Goal: Task Accomplishment & Management: Use online tool/utility

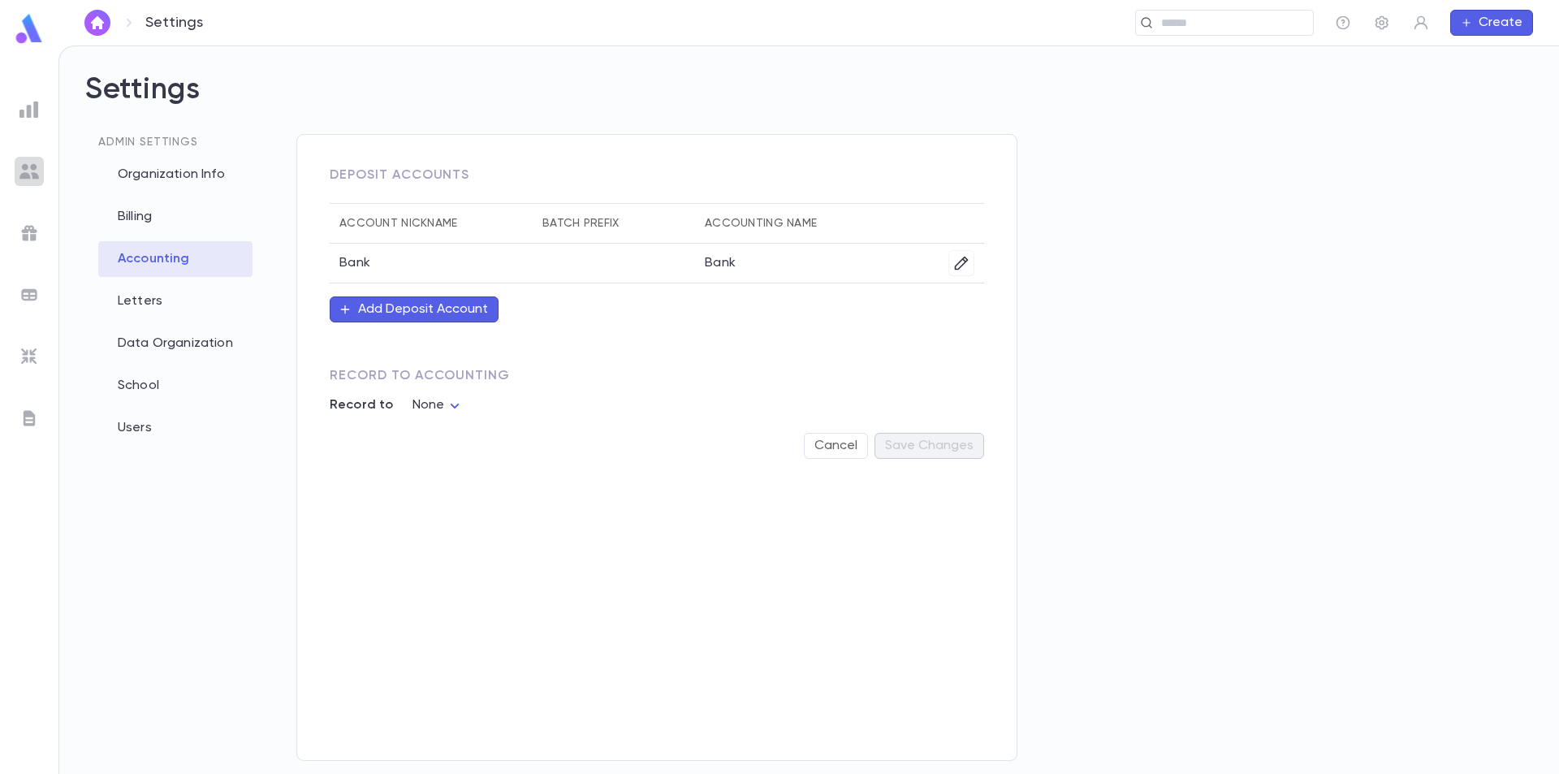
click at [31, 176] on img at bounding box center [28, 171] width 19 height 19
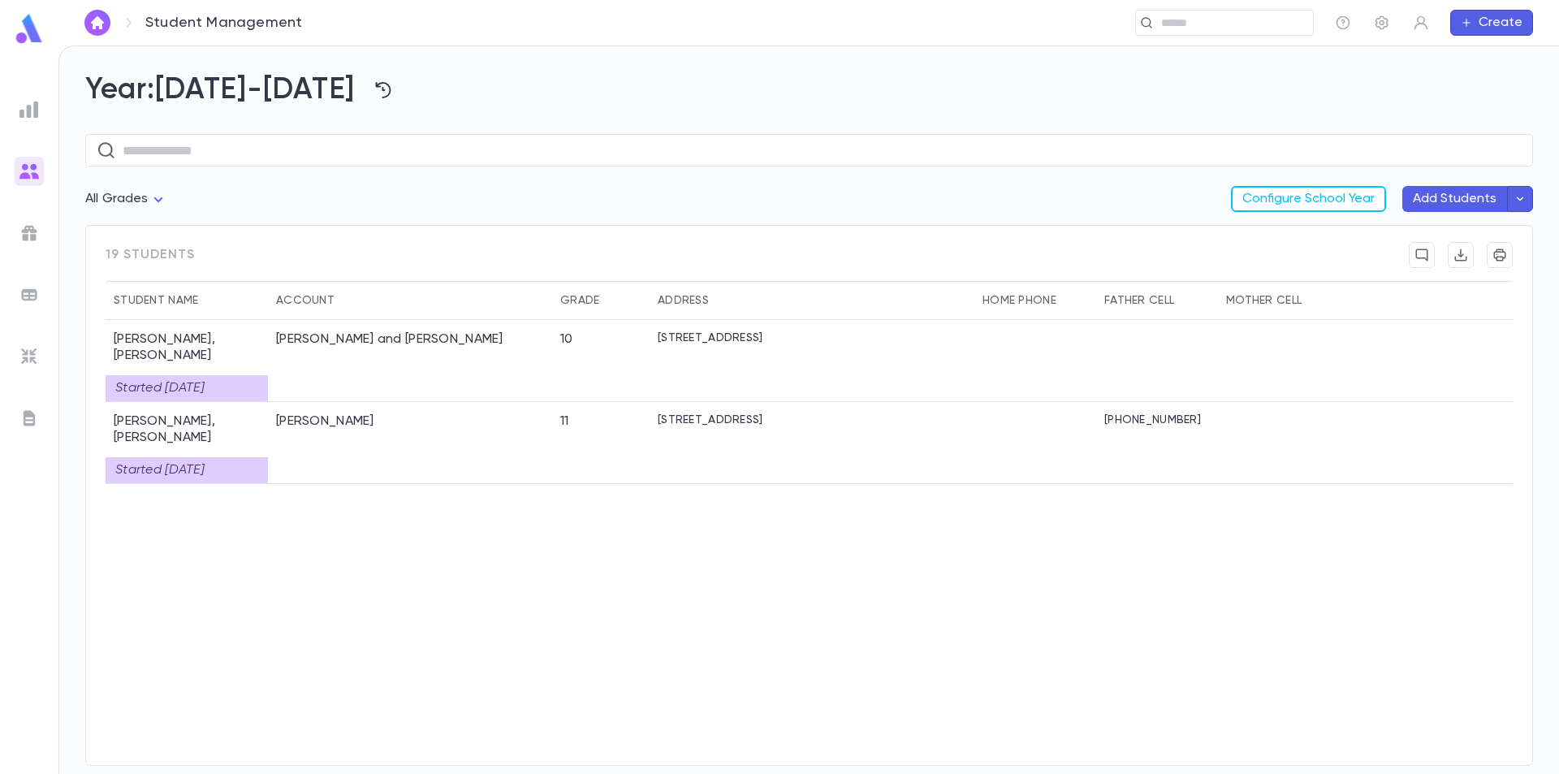
click at [32, 352] on img at bounding box center [28, 356] width 19 height 19
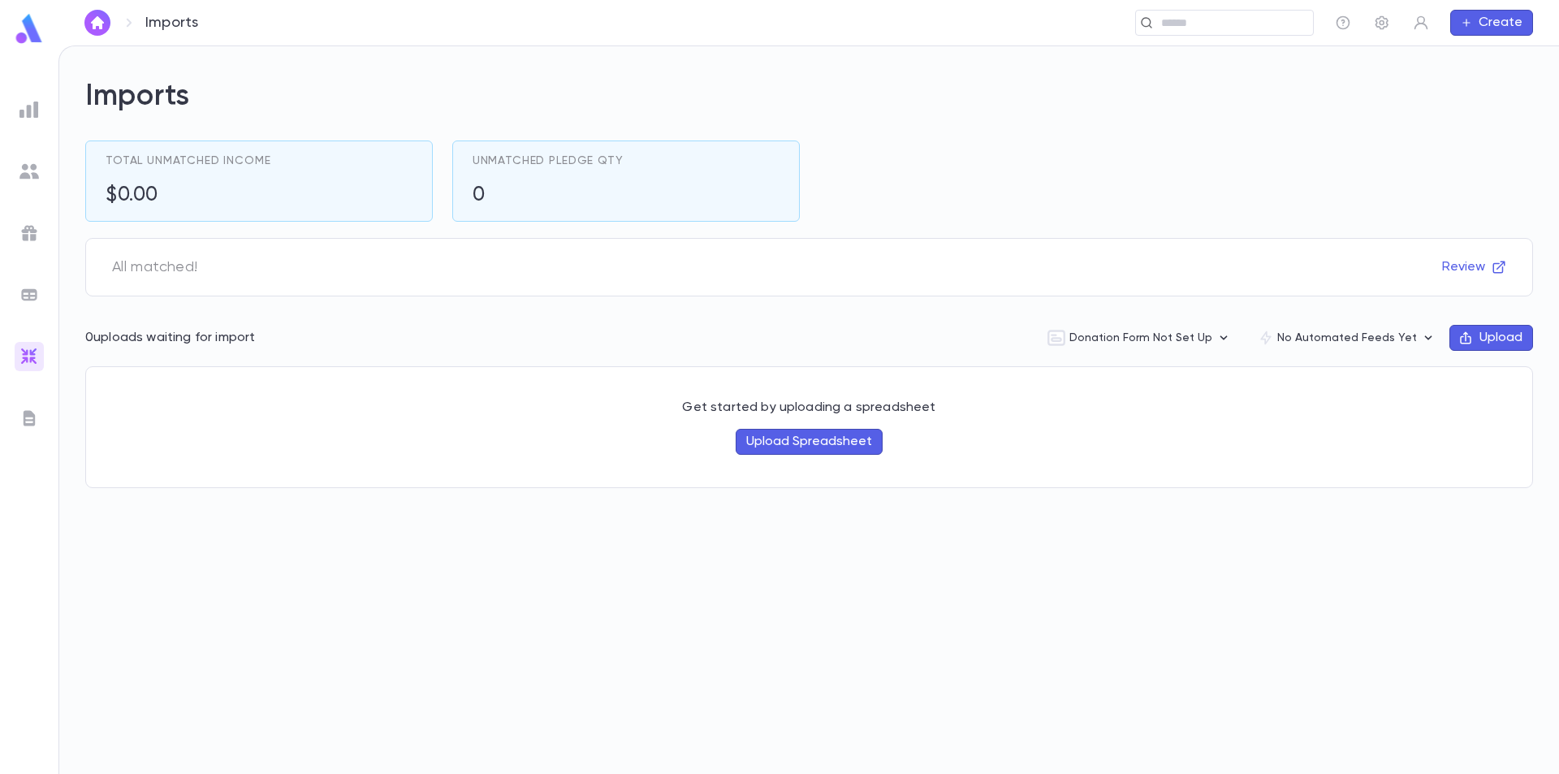
click at [37, 274] on ul at bounding box center [29, 431] width 58 height 685
click at [36, 292] on img at bounding box center [28, 294] width 19 height 19
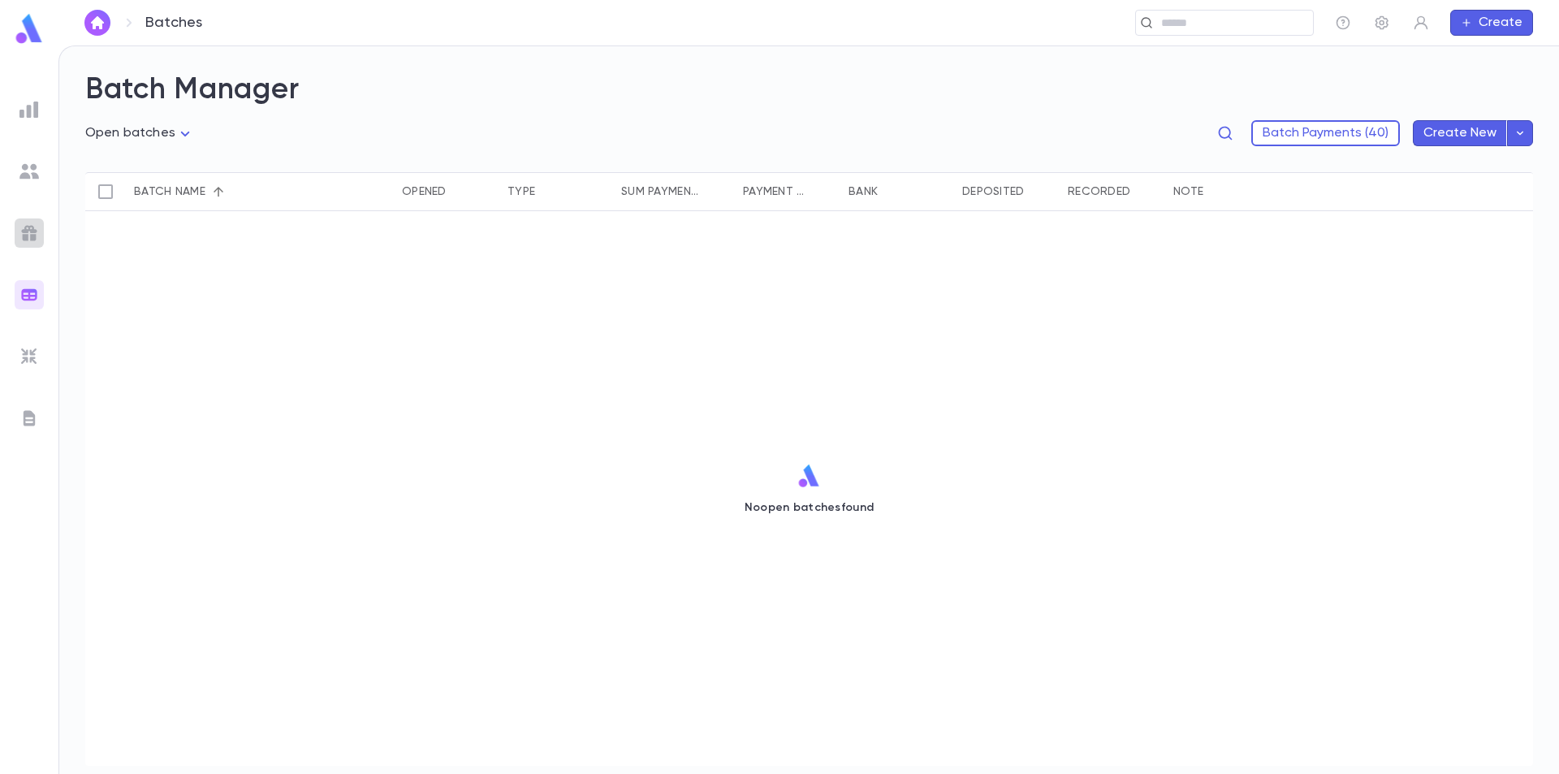
click at [32, 220] on div at bounding box center [29, 232] width 29 height 29
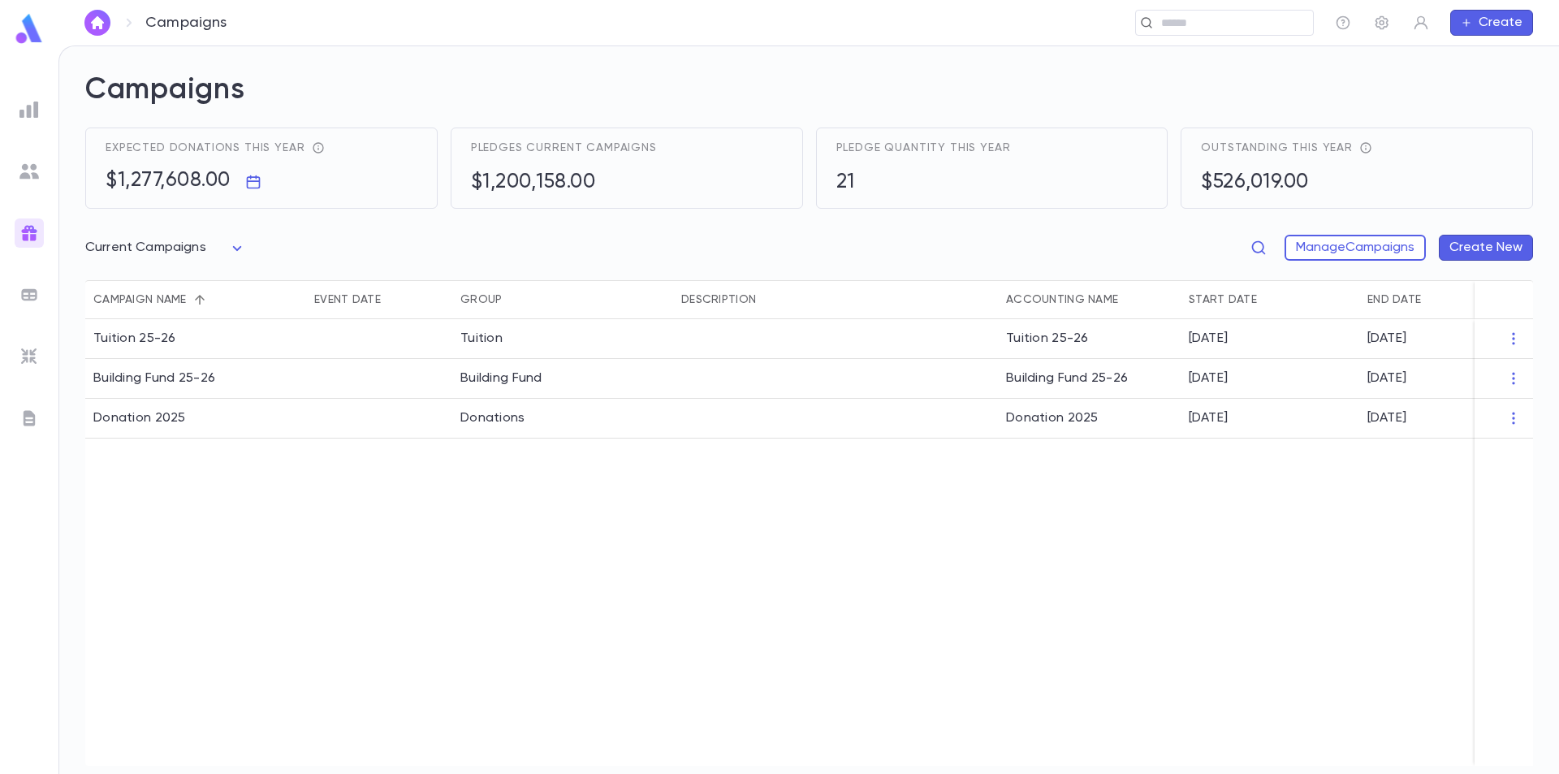
click at [32, 172] on img at bounding box center [28, 171] width 19 height 19
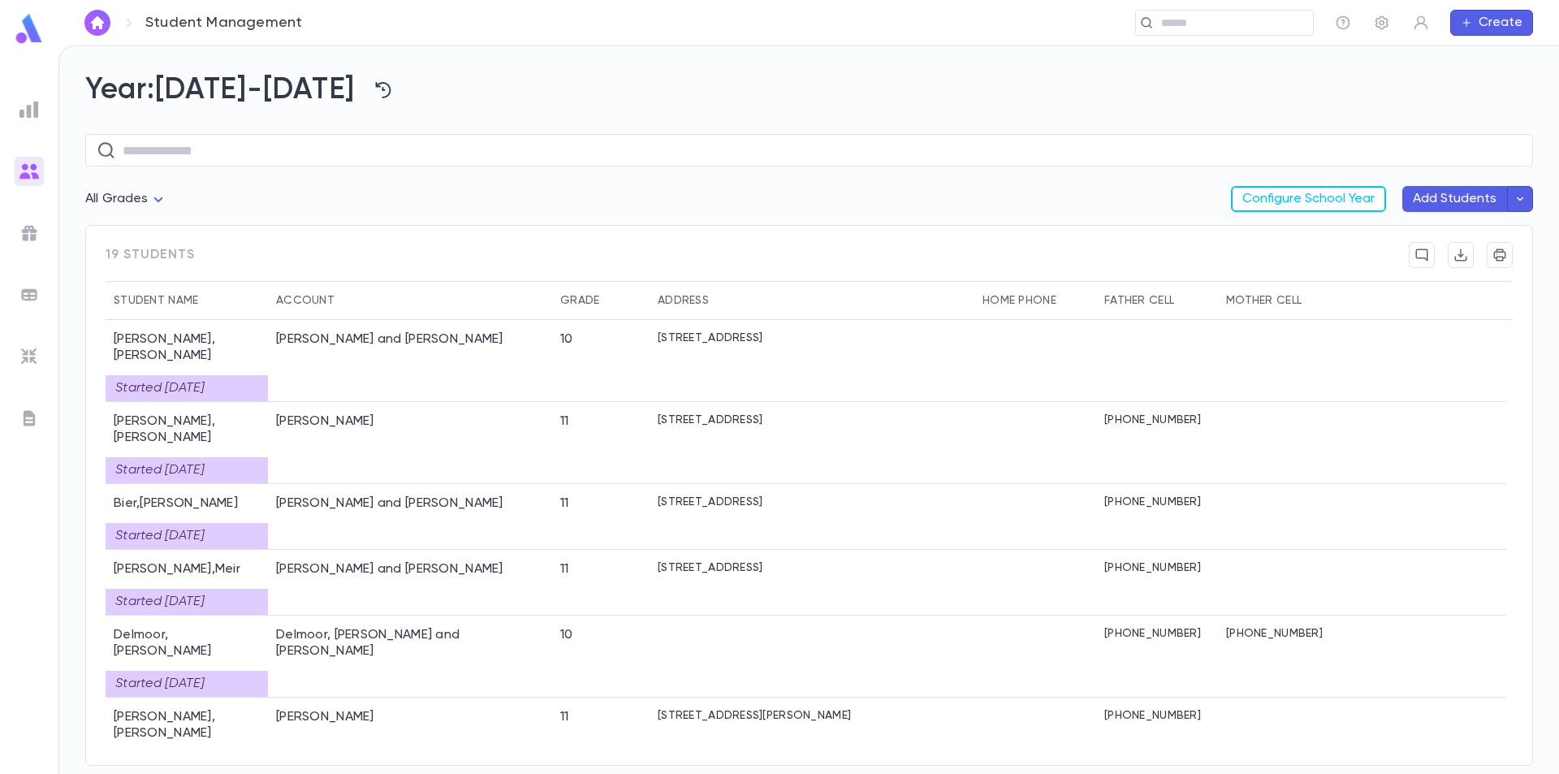
click at [21, 417] on img at bounding box center [28, 417] width 19 height 19
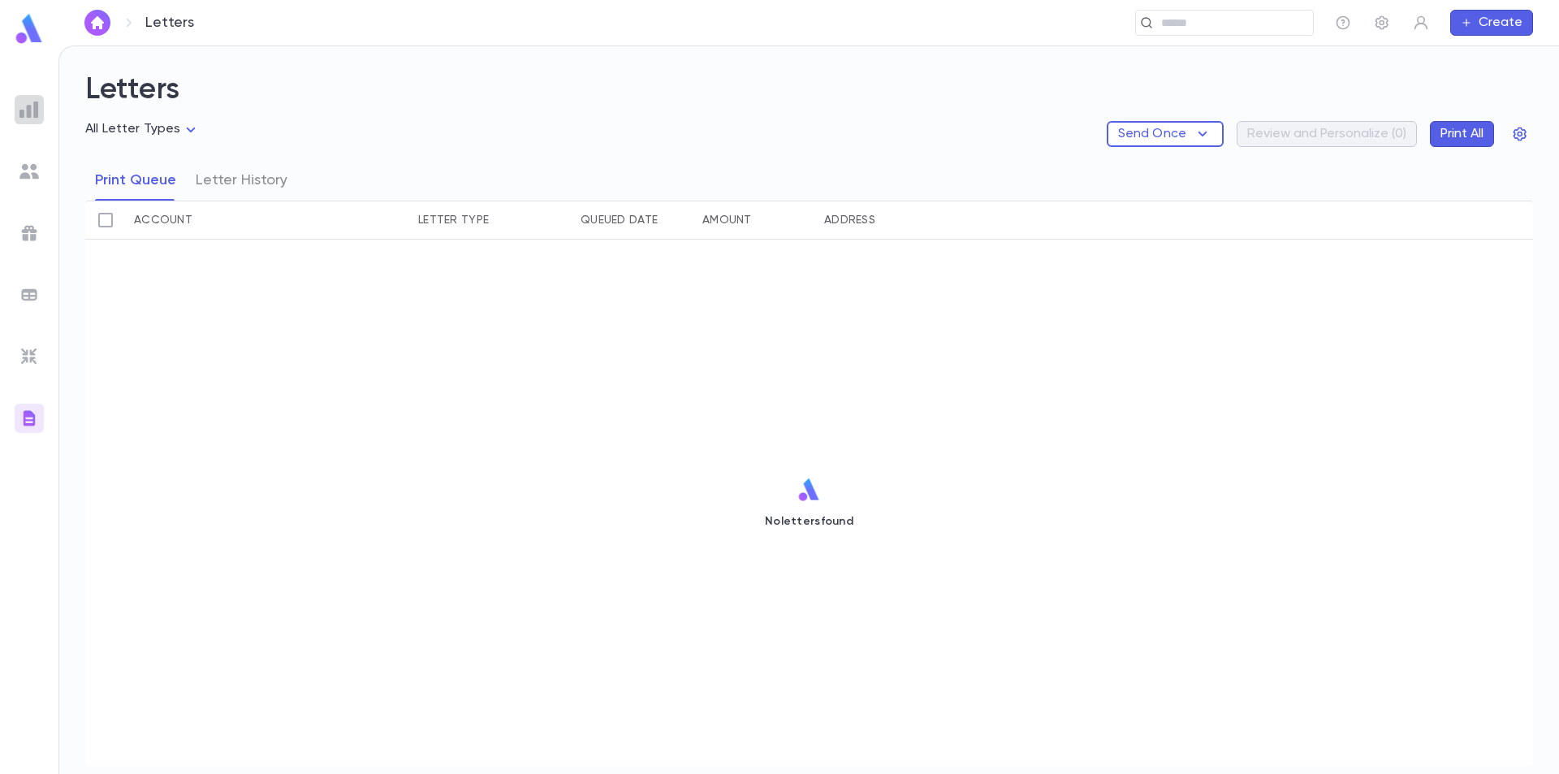
click at [33, 106] on img at bounding box center [28, 109] width 19 height 19
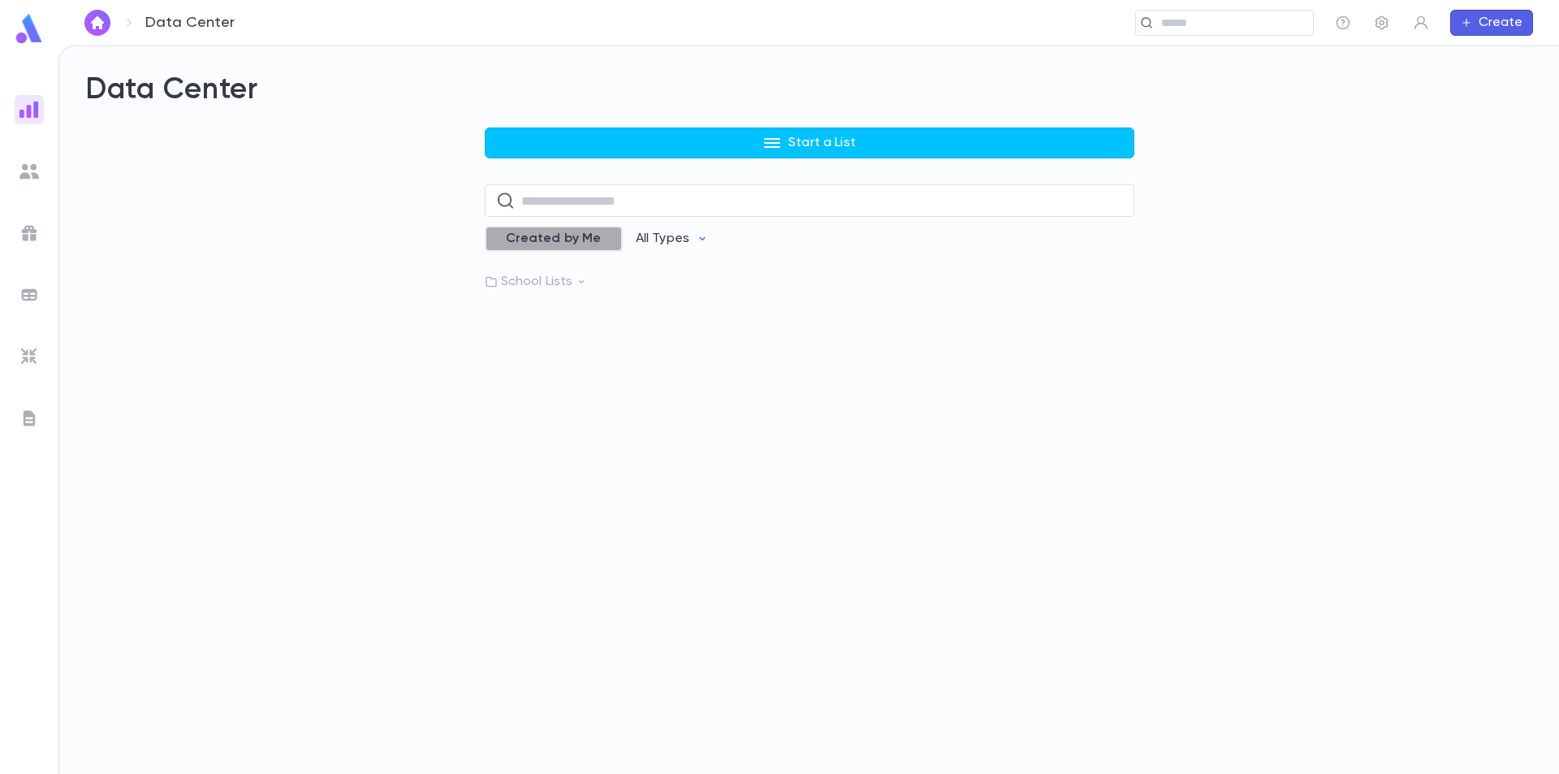
click at [584, 242] on span "Created by Me" at bounding box center [553, 239] width 115 height 16
click at [584, 241] on span "Created by Me" at bounding box center [565, 239] width 115 height 16
click at [650, 233] on p "All Types" at bounding box center [663, 239] width 54 height 16
click at [676, 385] on li "Payments" at bounding box center [680, 377] width 119 height 26
click at [575, 235] on span "Created by Me" at bounding box center [553, 239] width 115 height 16
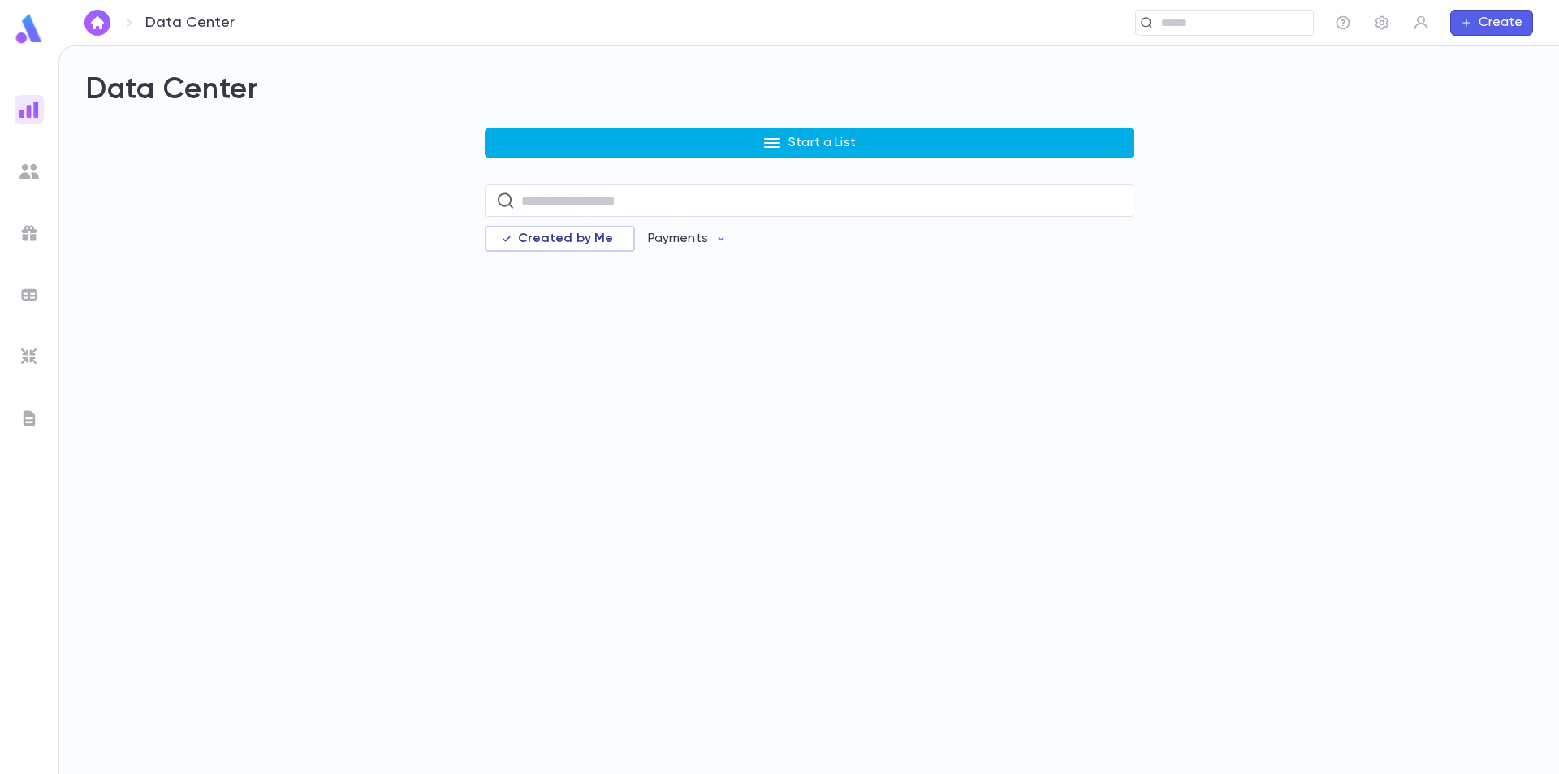
click at [779, 143] on icon "button" at bounding box center [772, 143] width 16 height 10
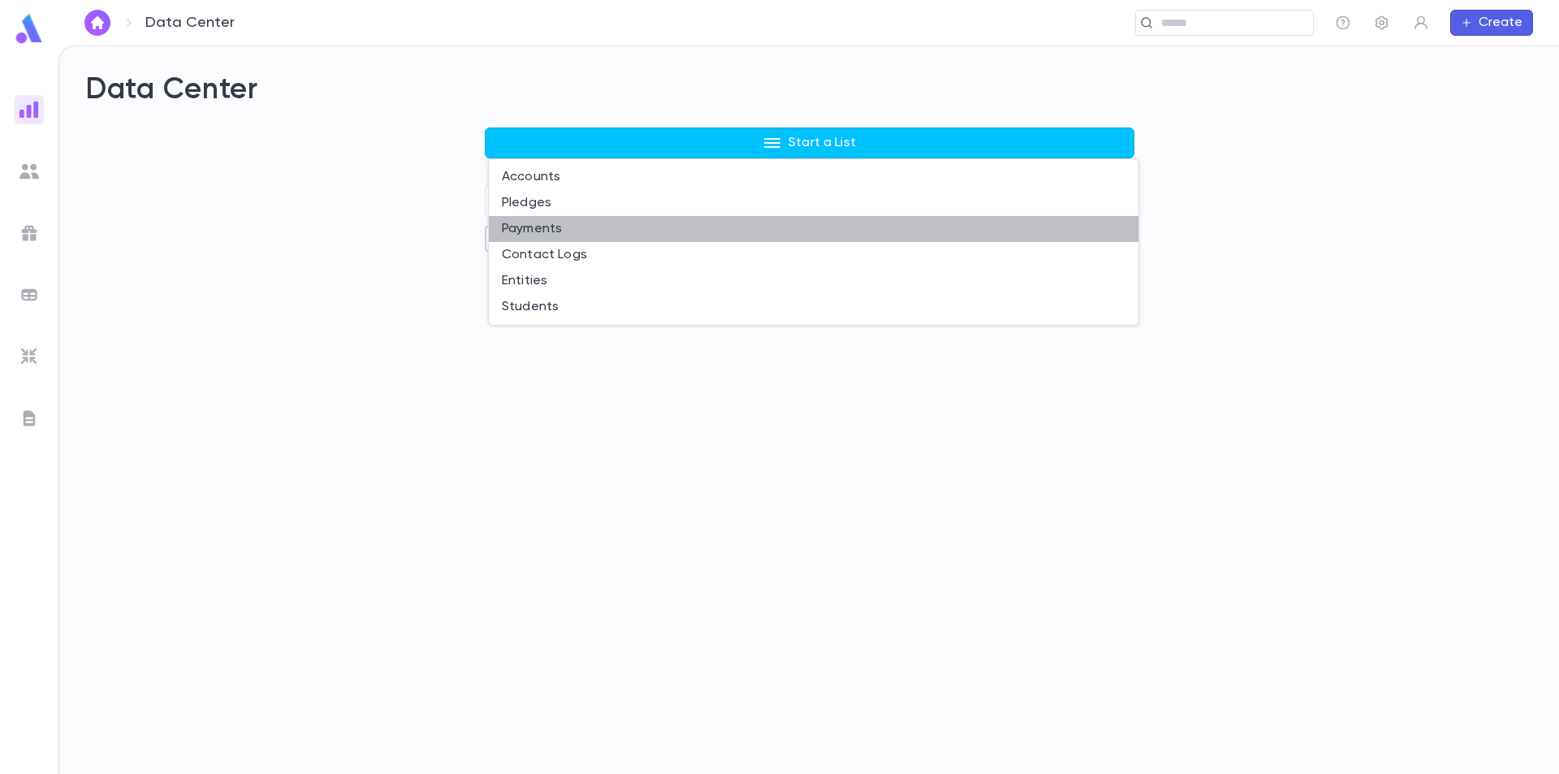
click at [567, 222] on li "Payments" at bounding box center [814, 229] width 650 height 26
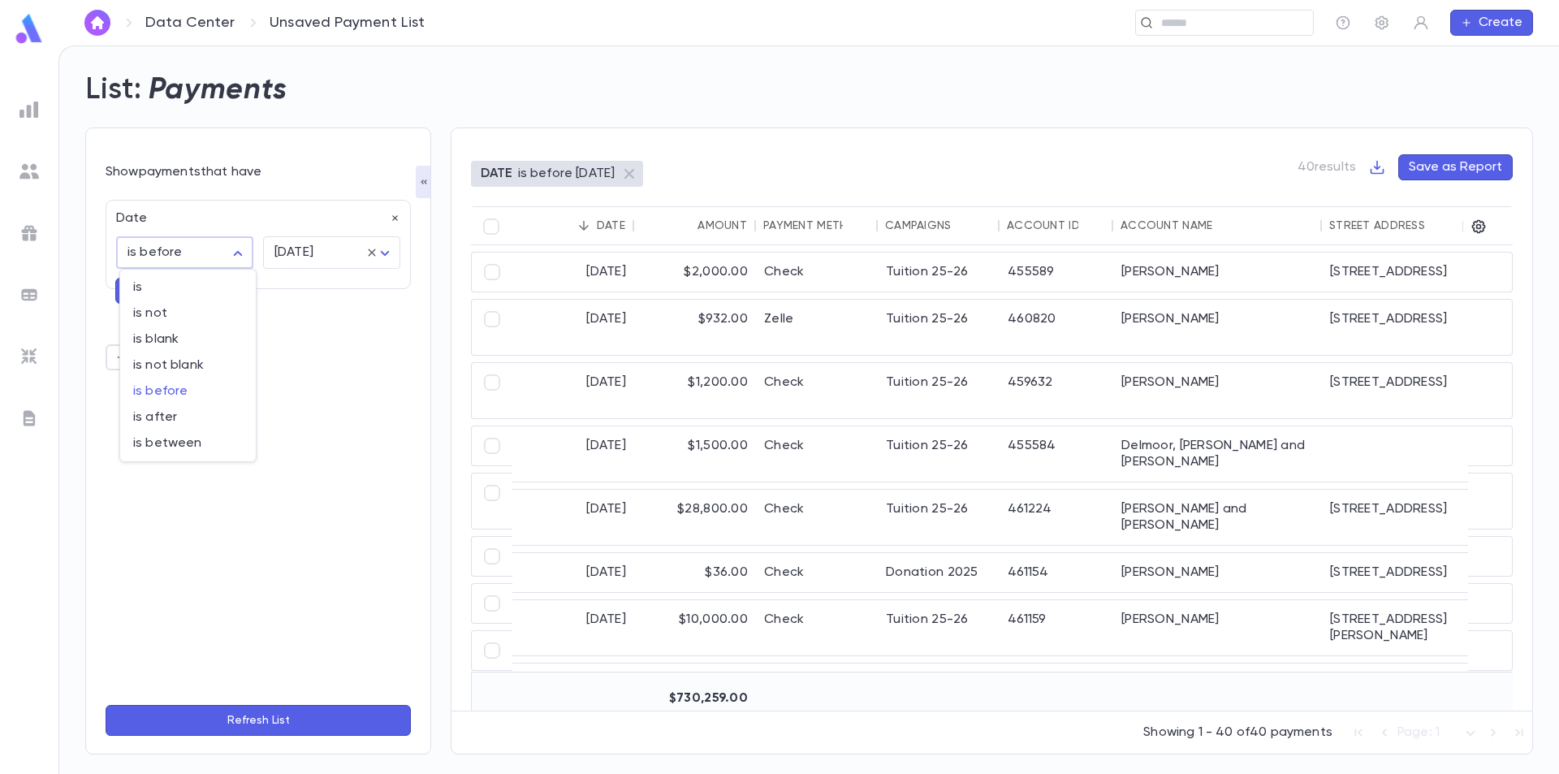
click at [212, 249] on body "Data Center Unsaved Payment List ​ Create List: Payments Show payments that hav…" at bounding box center [779, 409] width 1559 height 728
click at [180, 439] on span "is between" at bounding box center [188, 443] width 110 height 16
type input "*******"
click at [388, 292] on icon "Choose date" at bounding box center [382, 294] width 15 height 16
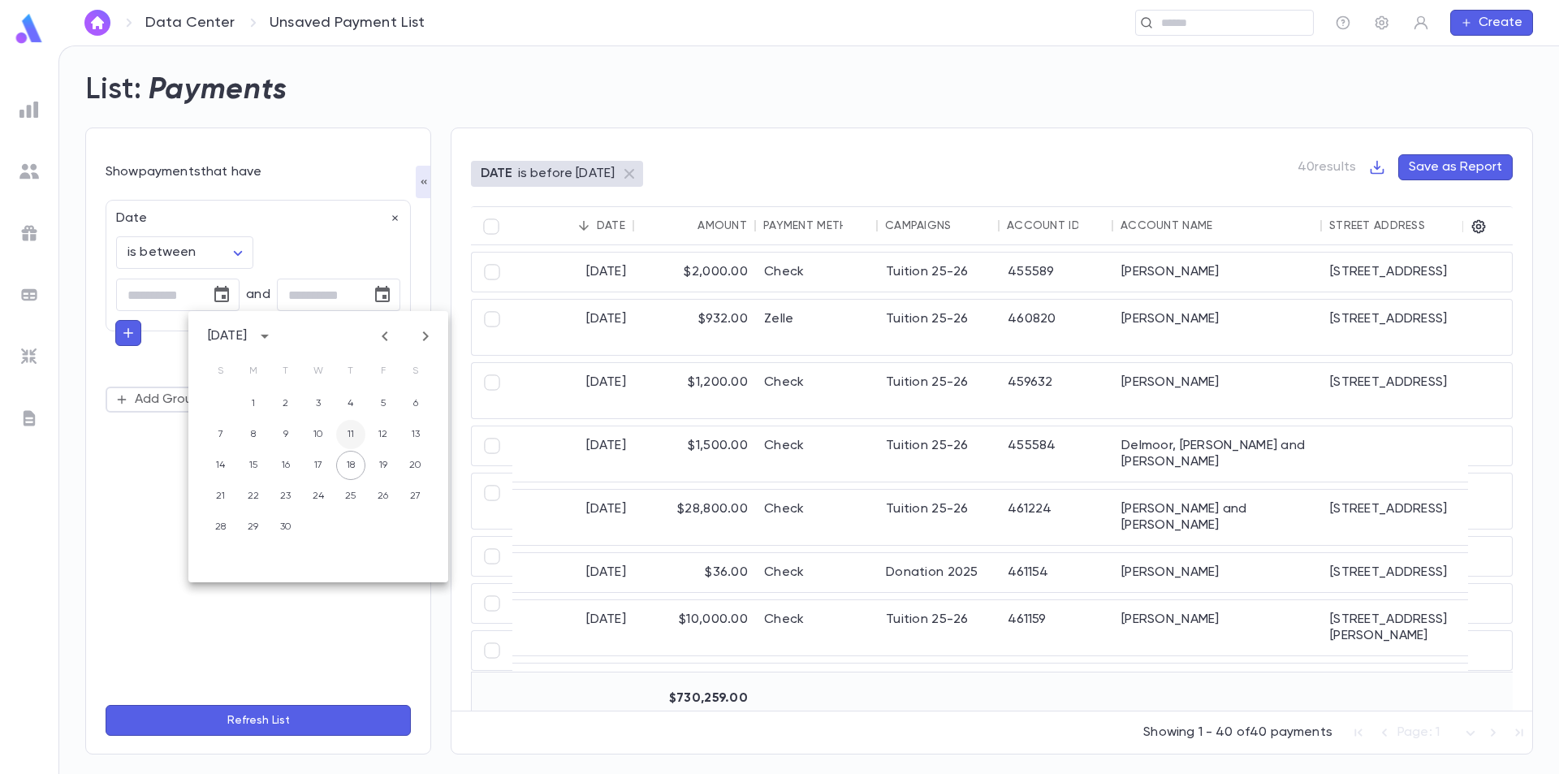
click at [355, 435] on button "11" at bounding box center [350, 434] width 29 height 29
click at [386, 296] on icon "Choose date, selected date is Sep 11, 2025" at bounding box center [382, 294] width 15 height 16
click at [286, 464] on button "16" at bounding box center [285, 465] width 29 height 29
type input "**********"
click at [227, 301] on icon "Choose date" at bounding box center [221, 294] width 15 height 16
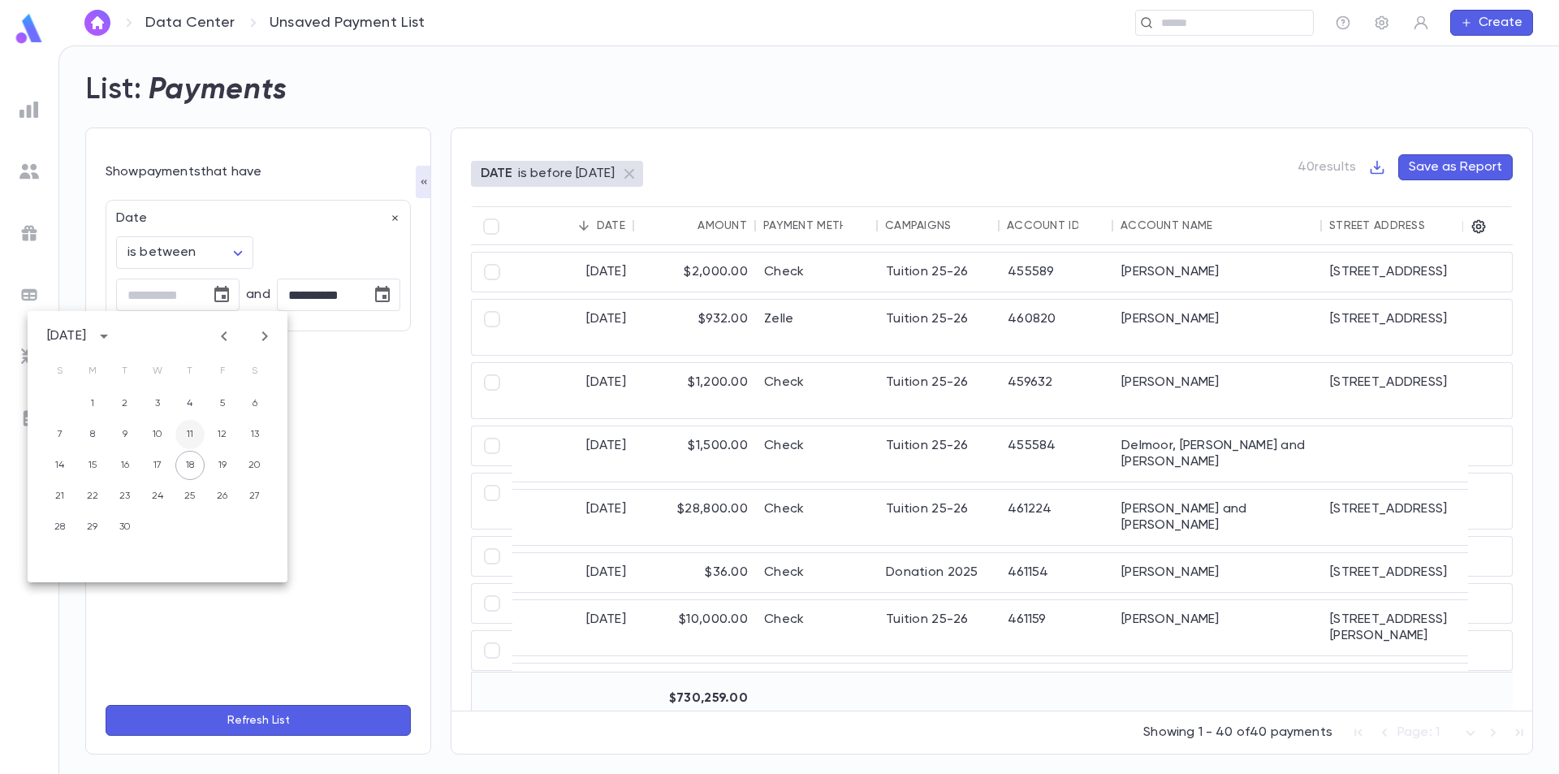
click at [188, 437] on button "11" at bounding box center [189, 434] width 29 height 29
type input "**********"
click at [326, 717] on button "Refresh List" at bounding box center [258, 720] width 305 height 31
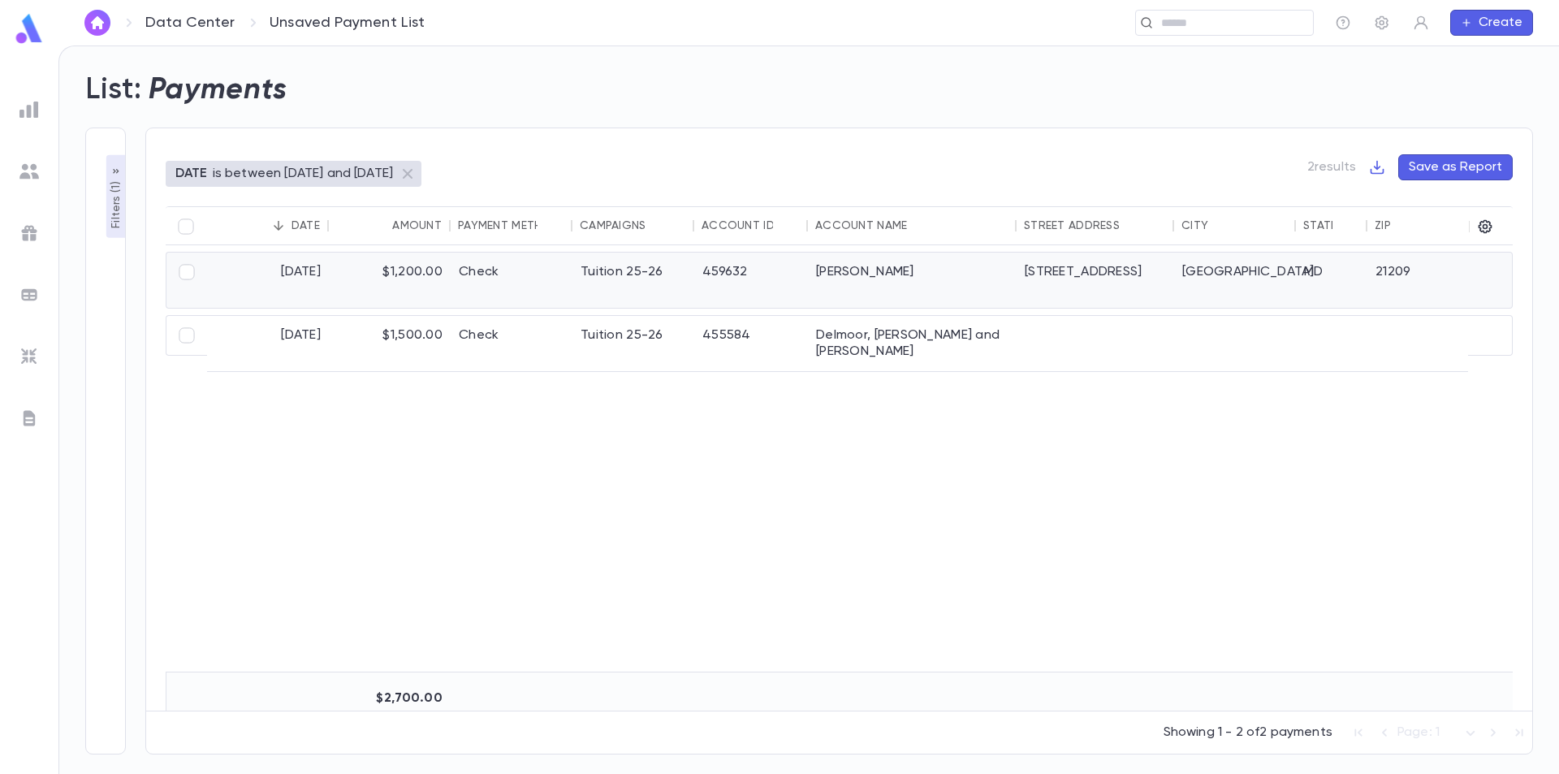
click at [756, 283] on div "459632" at bounding box center [751, 280] width 114 height 55
click at [757, 283] on div "459632" at bounding box center [751, 280] width 114 height 55
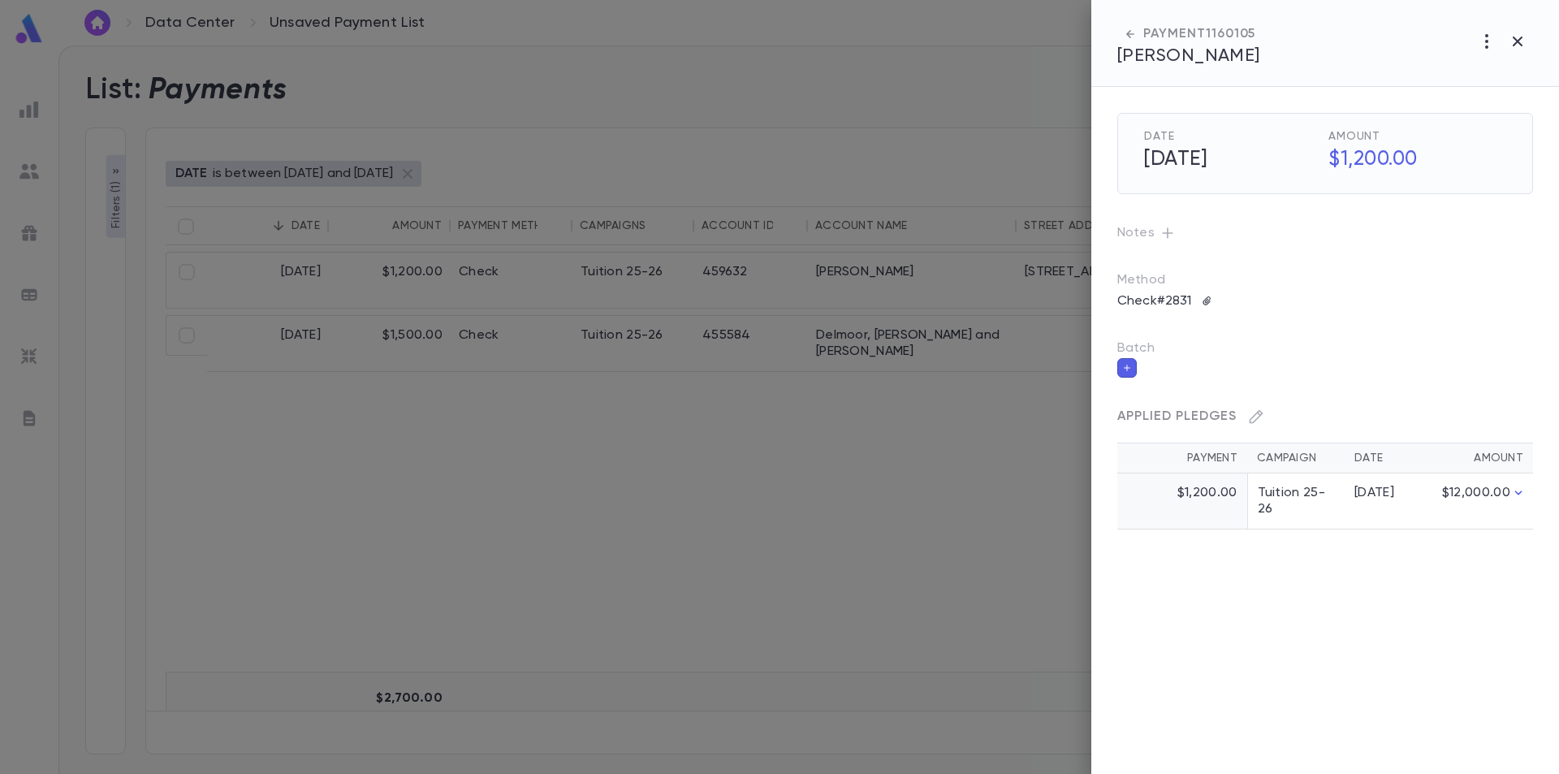
click at [862, 401] on div at bounding box center [779, 387] width 1559 height 774
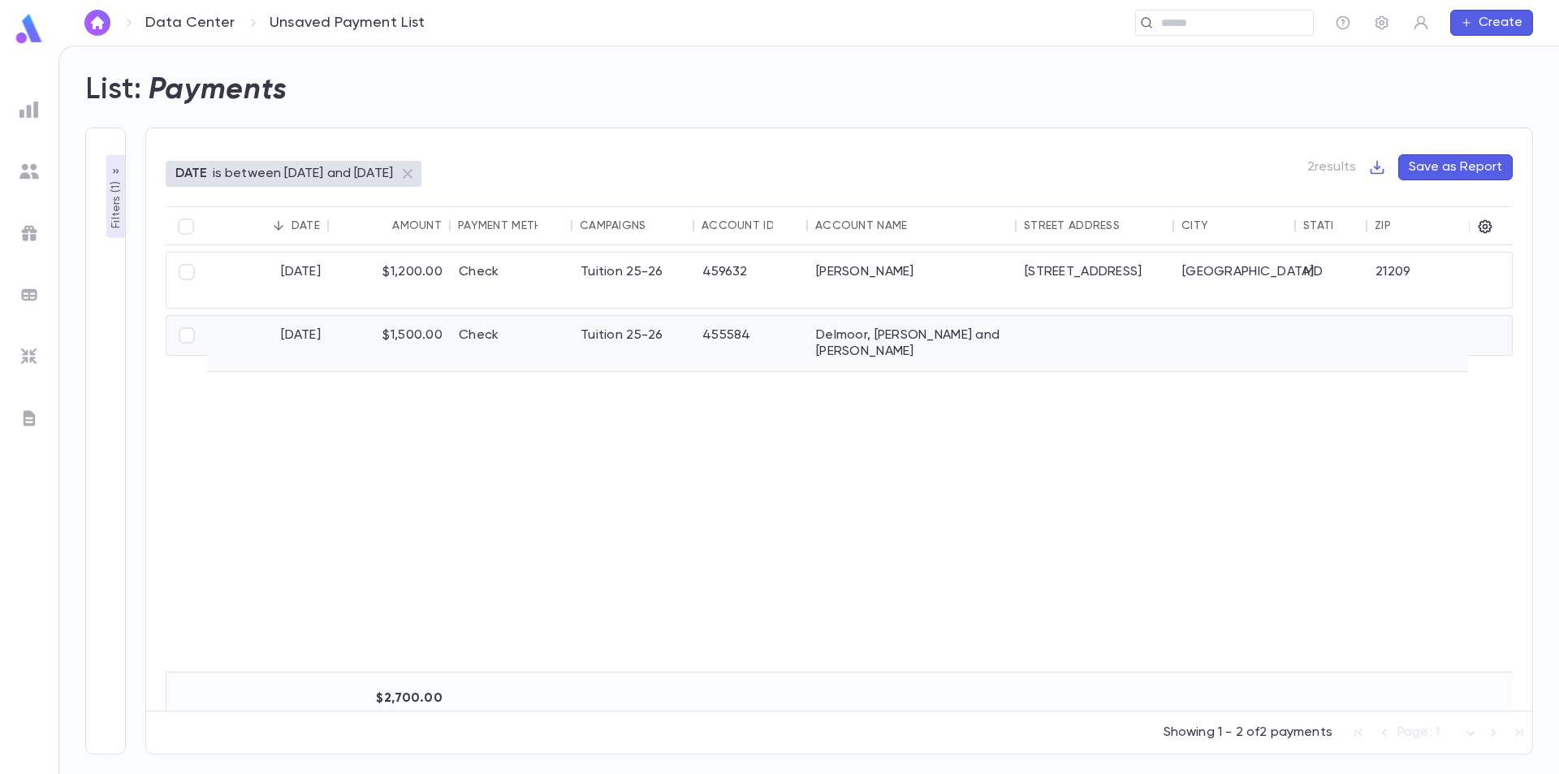
click at [887, 342] on div "Delmoor, Nissin and Shira" at bounding box center [912, 343] width 209 height 55
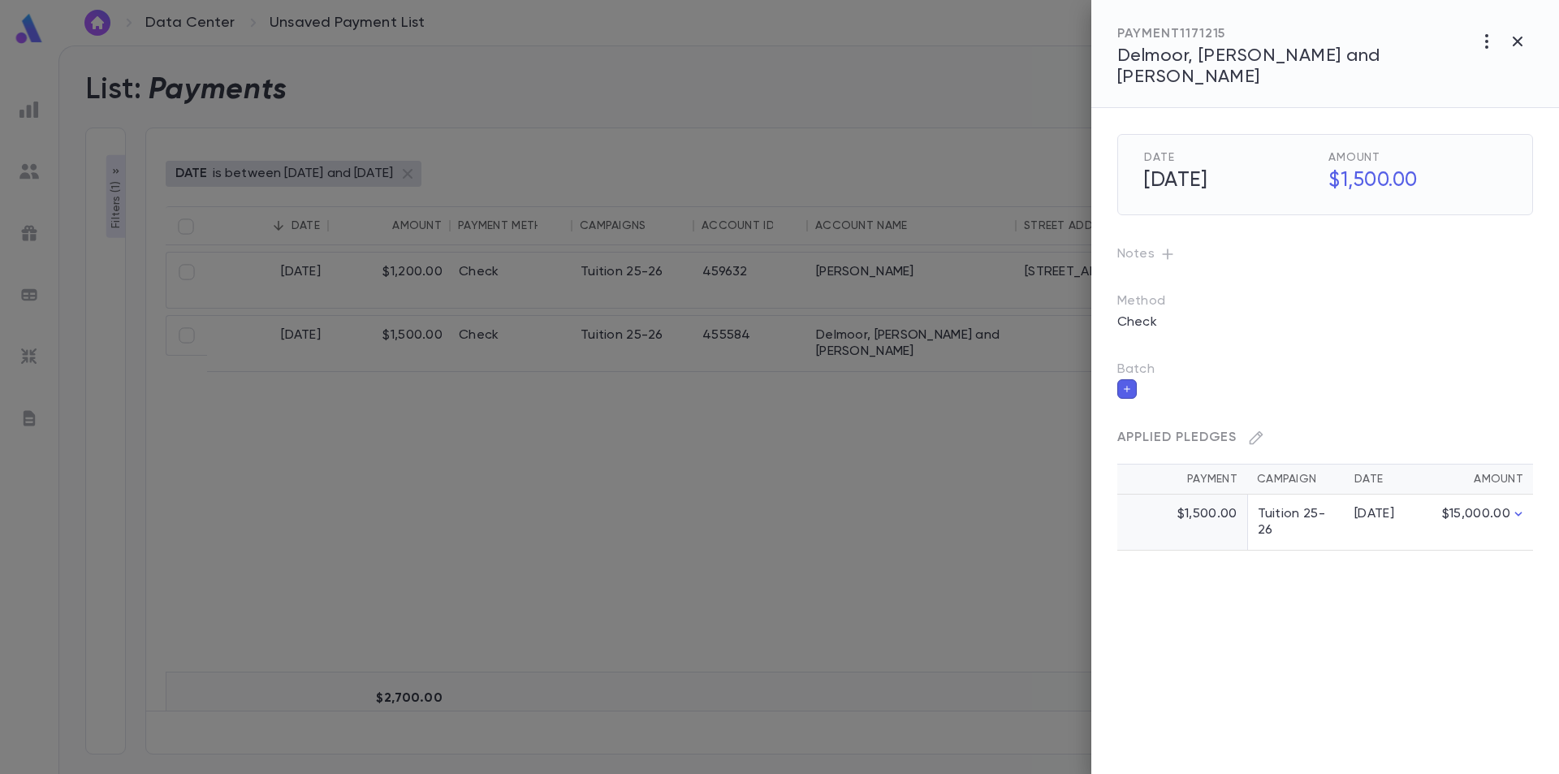
click at [1146, 293] on p "Method" at bounding box center [1157, 301] width 81 height 16
click at [1140, 309] on p "Check" at bounding box center [1137, 322] width 59 height 26
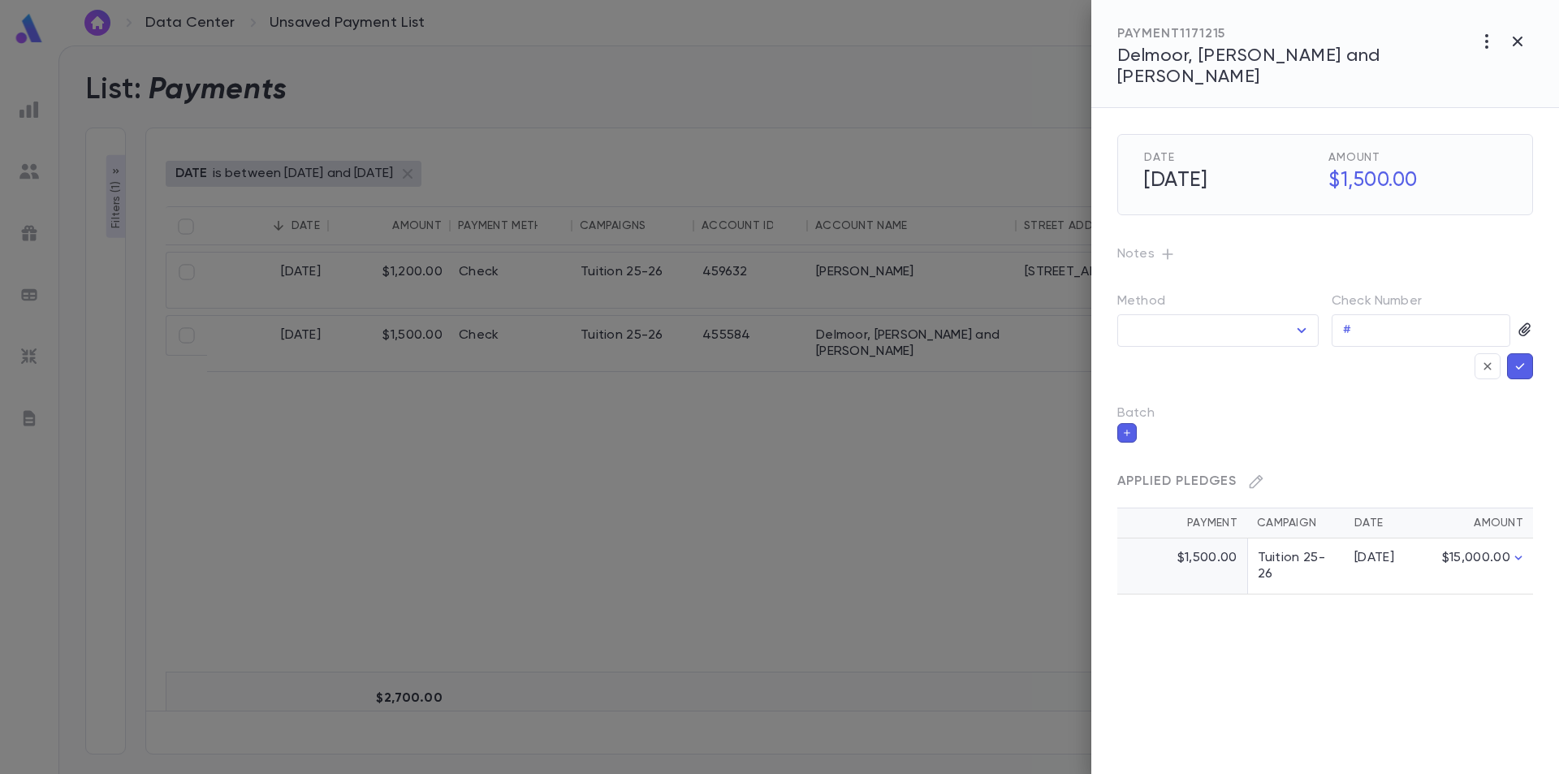
type input "*****"
click at [1349, 322] on p "#" at bounding box center [1347, 330] width 8 height 16
click at [1495, 353] on button "button" at bounding box center [1488, 366] width 26 height 26
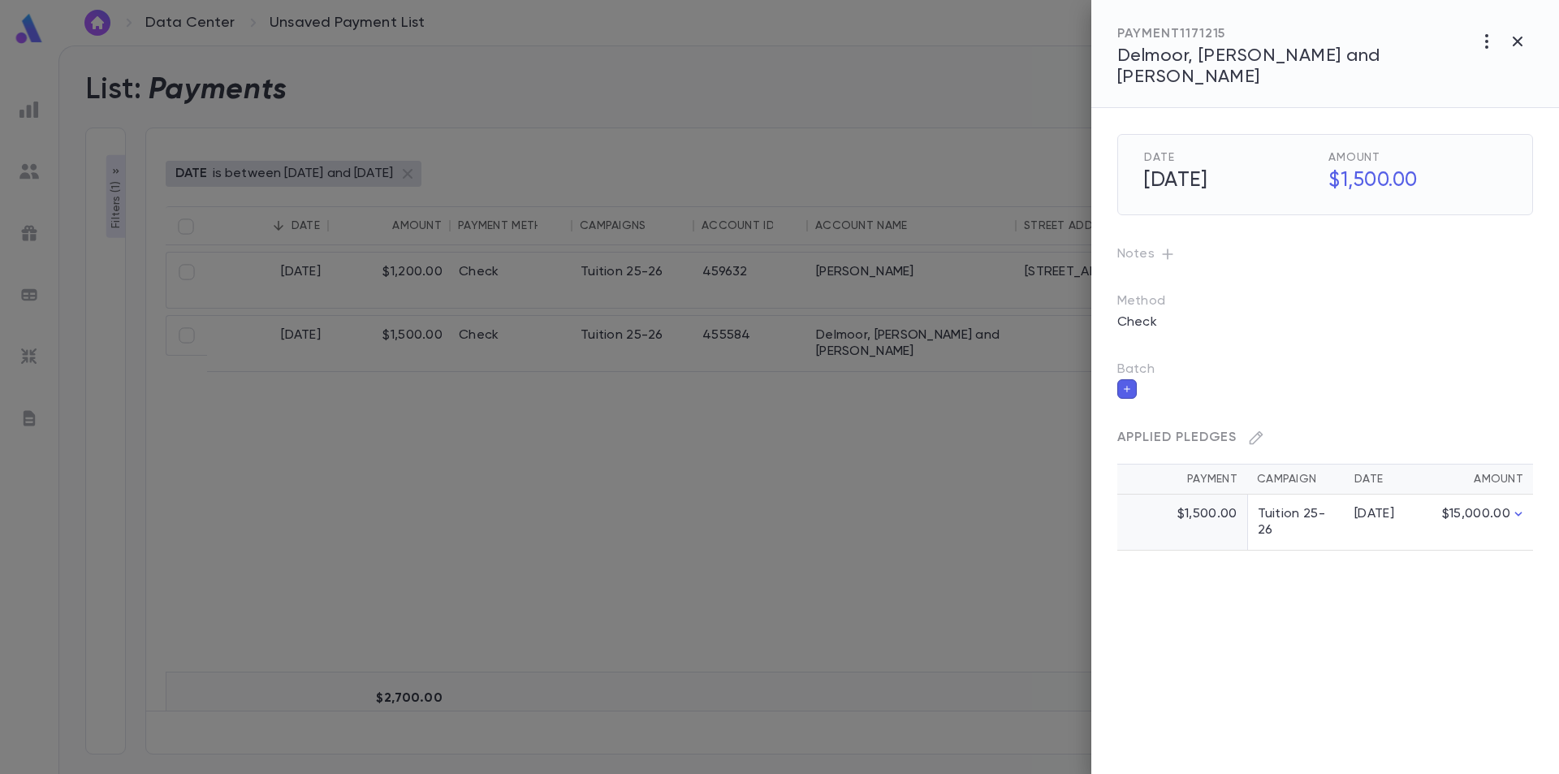
click at [885, 440] on div at bounding box center [779, 387] width 1559 height 774
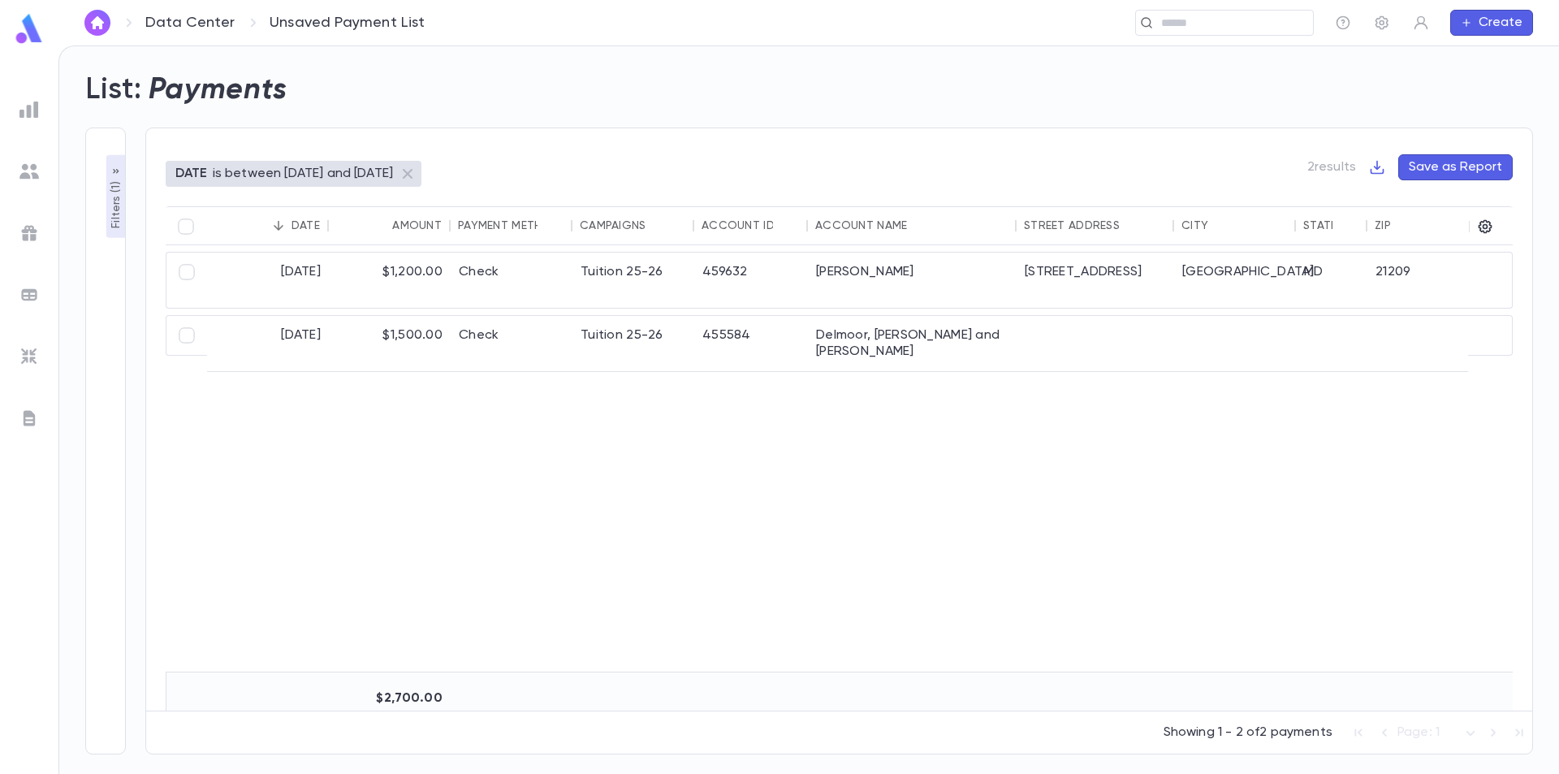
click at [494, 86] on div "List: Payments" at bounding box center [799, 80] width 1467 height 55
